Goal: Information Seeking & Learning: Learn about a topic

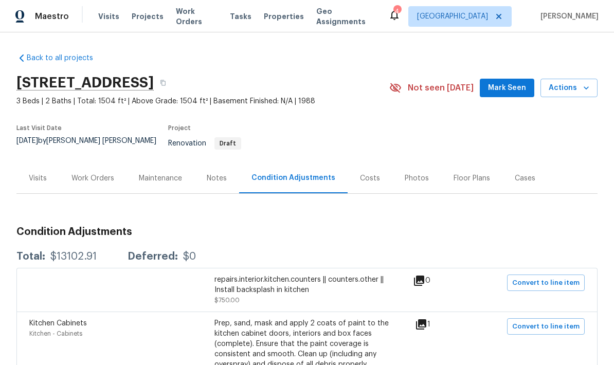
click at [370, 164] on div "Costs" at bounding box center [370, 178] width 45 height 30
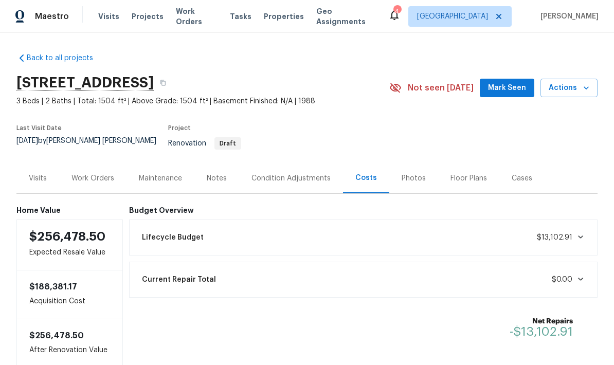
click at [215, 173] on div "Notes" at bounding box center [217, 178] width 20 height 10
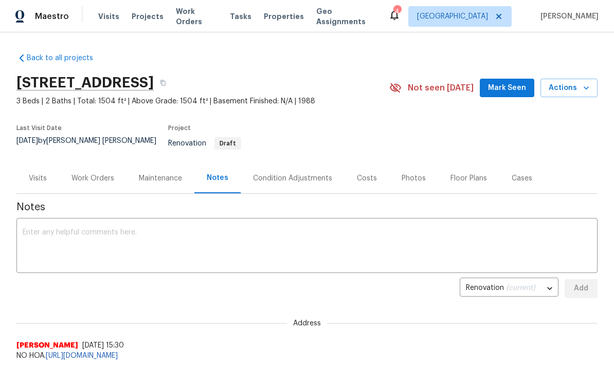
click at [285, 173] on div "Condition Adjustments" at bounding box center [292, 178] width 79 height 10
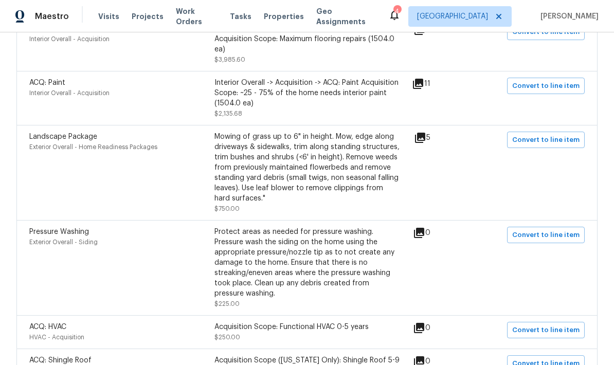
scroll to position [905, 0]
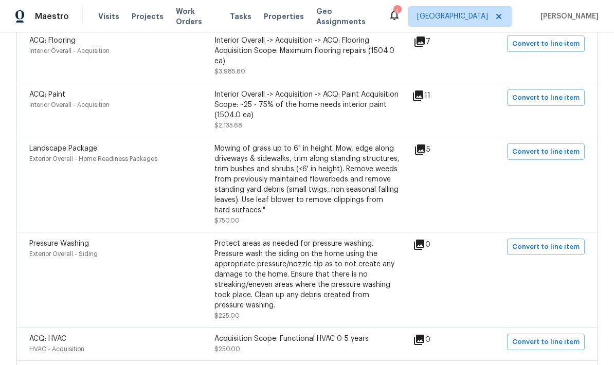
click at [425, 148] on icon at bounding box center [420, 150] width 10 height 10
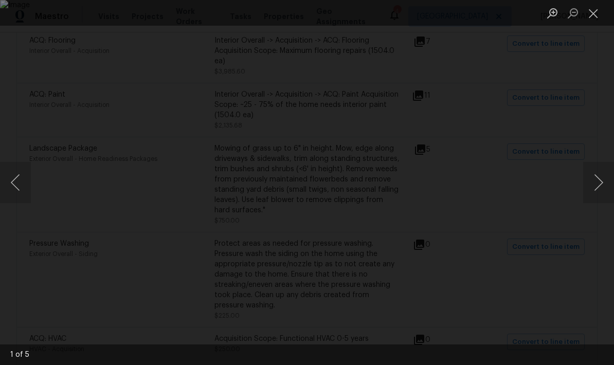
click at [607, 188] on button "Next image" at bounding box center [598, 182] width 31 height 41
click at [607, 186] on button "Next image" at bounding box center [598, 182] width 31 height 41
click at [609, 184] on button "Next image" at bounding box center [598, 182] width 31 height 41
click at [598, 181] on button "Next image" at bounding box center [598, 182] width 31 height 41
click at [602, 185] on button "Next image" at bounding box center [598, 182] width 31 height 41
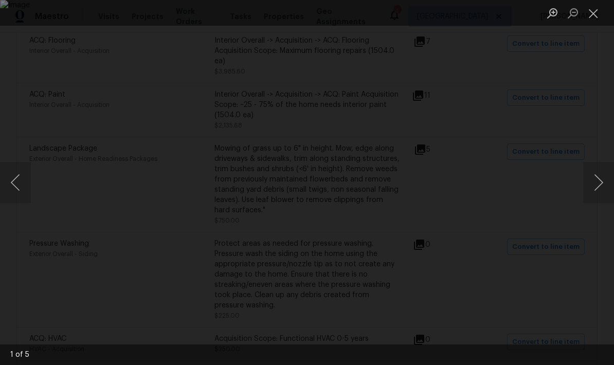
click at [594, 187] on button "Next image" at bounding box center [598, 182] width 31 height 41
click at [591, 13] on button "Close lightbox" at bounding box center [593, 13] width 21 height 18
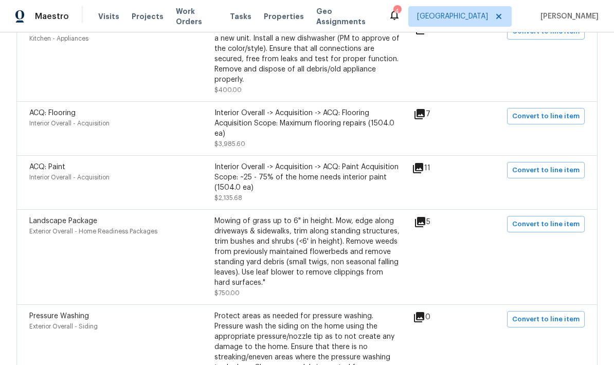
scroll to position [832, 0]
click at [439, 183] on div "11" at bounding box center [437, 183] width 51 height 41
click at [405, 180] on div "ACQ: Paint Interior Overall - Acquisition Interior Overall -> Acquisition -> AC…" at bounding box center [220, 183] width 383 height 41
click at [439, 164] on div "11" at bounding box center [437, 169] width 51 height 12
click at [424, 167] on icon at bounding box center [418, 169] width 12 height 12
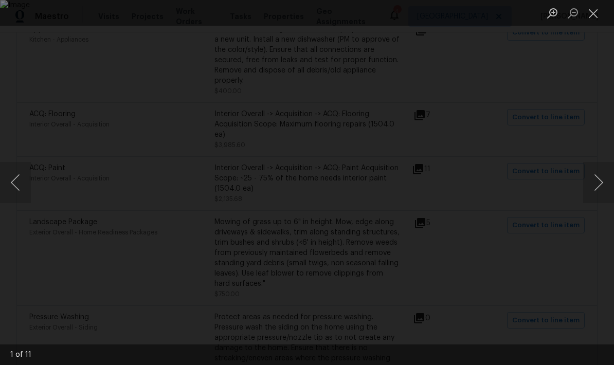
click at [600, 187] on button "Next image" at bounding box center [598, 182] width 31 height 41
click at [602, 186] on button "Next image" at bounding box center [598, 182] width 31 height 41
click at [600, 187] on button "Next image" at bounding box center [598, 182] width 31 height 41
click at [602, 187] on button "Next image" at bounding box center [598, 182] width 31 height 41
click at [604, 187] on button "Next image" at bounding box center [598, 182] width 31 height 41
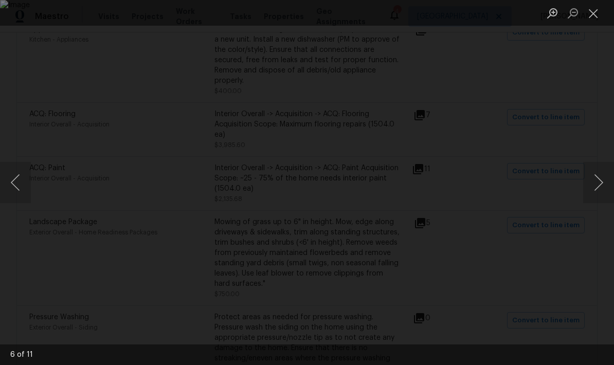
click at [608, 190] on button "Next image" at bounding box center [598, 182] width 31 height 41
click at [607, 189] on button "Next image" at bounding box center [598, 182] width 31 height 41
click at [605, 190] on button "Next image" at bounding box center [598, 182] width 31 height 41
click at [604, 191] on button "Next image" at bounding box center [598, 182] width 31 height 41
click at [599, 185] on button "Next image" at bounding box center [598, 182] width 31 height 41
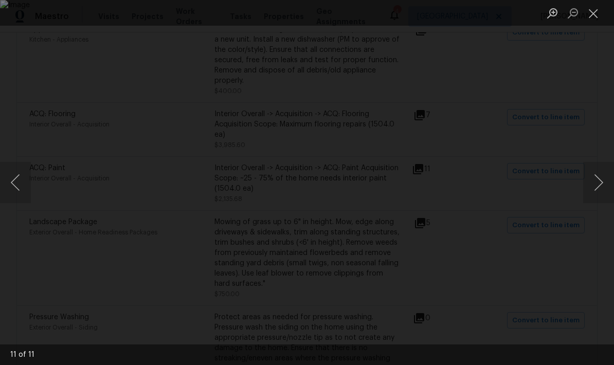
click at [599, 185] on button "Next image" at bounding box center [598, 182] width 31 height 41
click at [601, 191] on button "Next image" at bounding box center [598, 182] width 31 height 41
click at [600, 191] on button "Next image" at bounding box center [598, 182] width 31 height 41
click at [585, 15] on button "Close lightbox" at bounding box center [593, 13] width 21 height 18
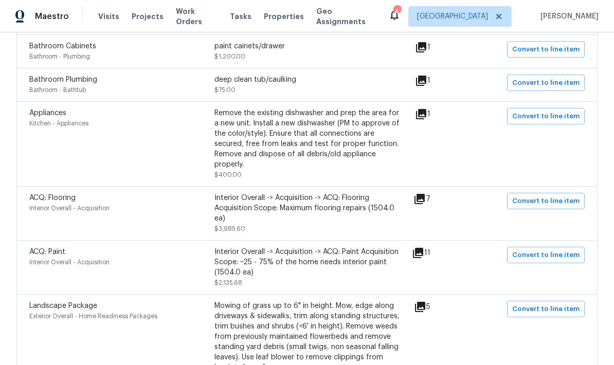
scroll to position [745, 0]
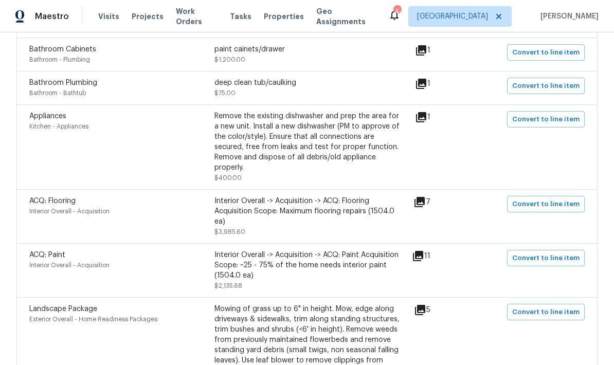
click at [425, 198] on icon at bounding box center [419, 202] width 10 height 10
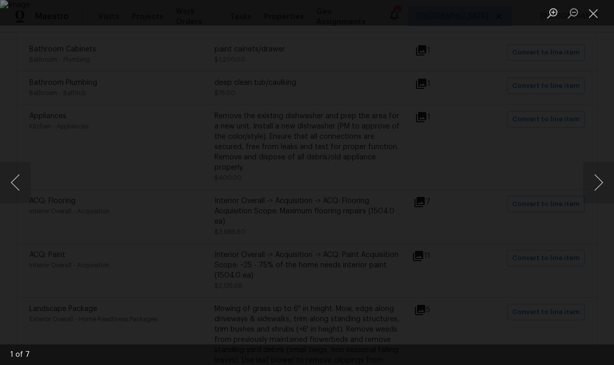
click at [605, 185] on button "Next image" at bounding box center [598, 182] width 31 height 41
click at [593, 184] on button "Next image" at bounding box center [598, 182] width 31 height 41
click at [595, 185] on button "Next image" at bounding box center [598, 182] width 31 height 41
click at [595, 181] on button "Next image" at bounding box center [598, 182] width 31 height 41
click at [598, 186] on button "Next image" at bounding box center [598, 182] width 31 height 41
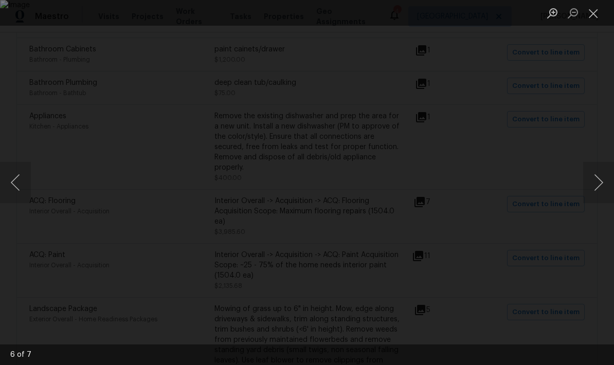
click at [598, 187] on button "Next image" at bounding box center [598, 182] width 31 height 41
click at [599, 188] on button "Next image" at bounding box center [598, 182] width 31 height 41
click at [600, 188] on button "Next image" at bounding box center [598, 182] width 31 height 41
click at [595, 22] on button "Close lightbox" at bounding box center [593, 13] width 21 height 18
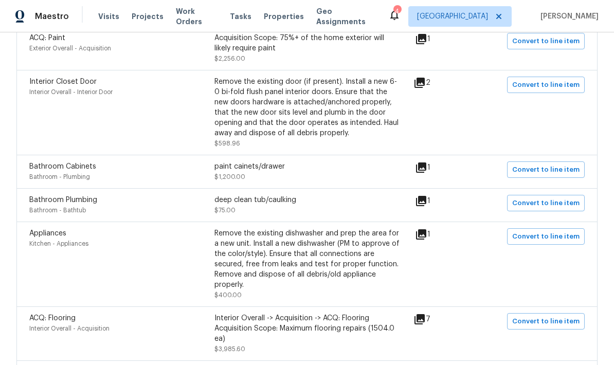
scroll to position [628, 0]
click at [426, 233] on icon at bounding box center [421, 234] width 10 height 10
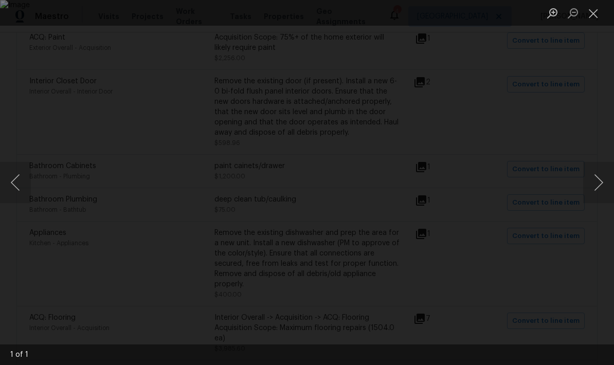
click at [593, 13] on button "Close lightbox" at bounding box center [593, 13] width 21 height 18
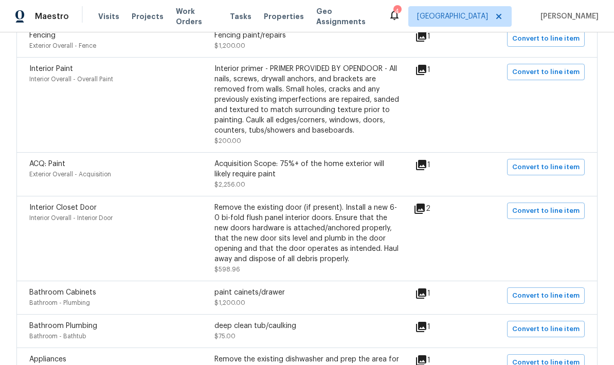
scroll to position [499, 0]
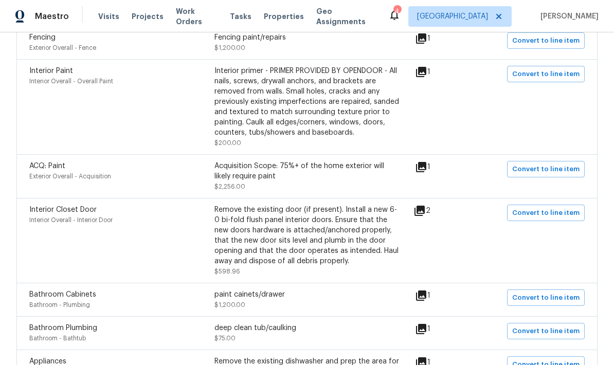
click at [425, 209] on icon at bounding box center [419, 211] width 10 height 10
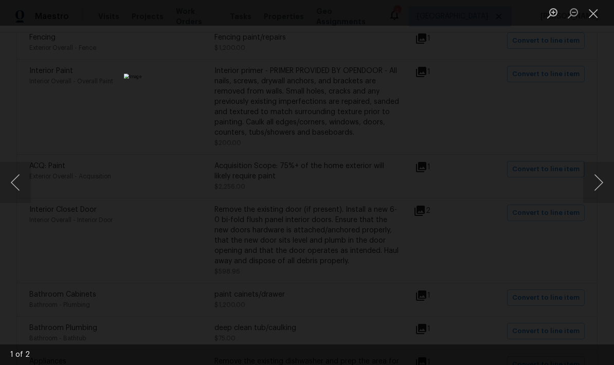
click at [598, 184] on button "Next image" at bounding box center [598, 182] width 31 height 41
click at [590, 15] on button "Close lightbox" at bounding box center [593, 13] width 21 height 18
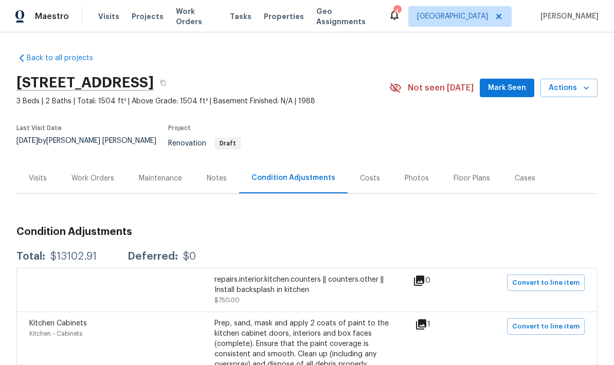
scroll to position [0, 0]
click at [45, 181] on div "Visits" at bounding box center [37, 178] width 43 height 30
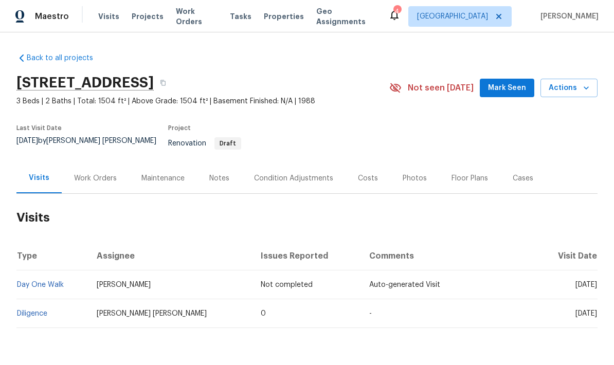
scroll to position [26, 0]
click at [32, 310] on link "Diligence" at bounding box center [32, 313] width 30 height 7
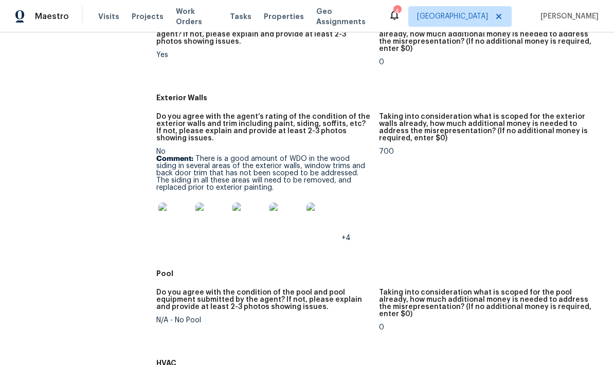
scroll to position [422, 0]
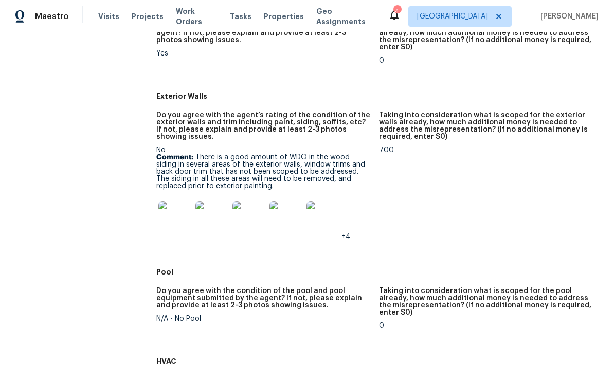
click at [178, 221] on img at bounding box center [174, 217] width 33 height 33
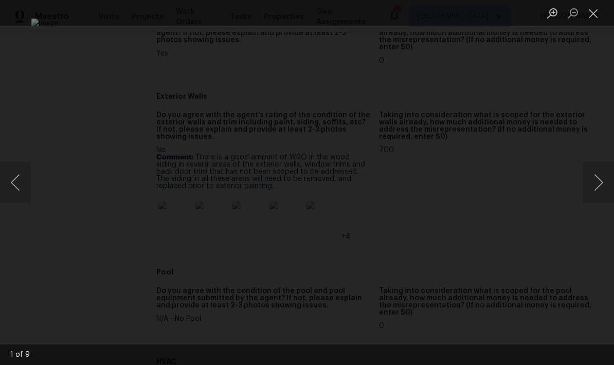
click at [599, 186] on button "Next image" at bounding box center [598, 182] width 31 height 41
click at [600, 187] on button "Next image" at bounding box center [598, 182] width 31 height 41
click at [601, 187] on button "Next image" at bounding box center [598, 182] width 31 height 41
click at [600, 190] on button "Next image" at bounding box center [598, 182] width 31 height 41
click at [599, 186] on button "Next image" at bounding box center [598, 182] width 31 height 41
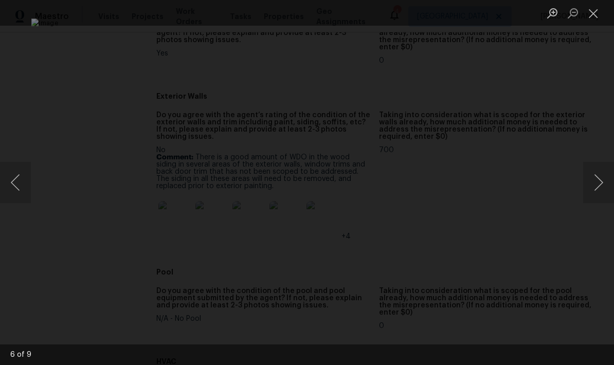
click at [599, 188] on button "Next image" at bounding box center [598, 182] width 31 height 41
click at [600, 188] on button "Next image" at bounding box center [598, 182] width 31 height 41
click at [591, 19] on button "Close lightbox" at bounding box center [593, 13] width 21 height 18
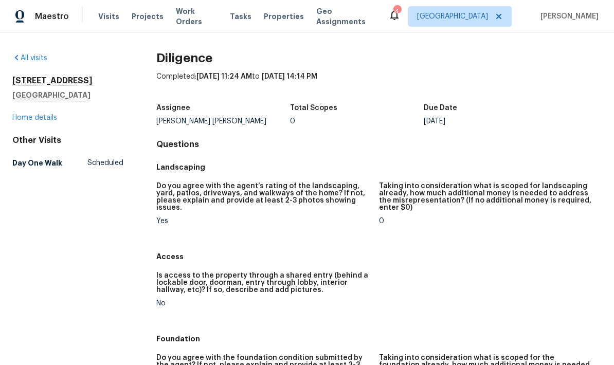
scroll to position [0, 0]
